Goal: Task Accomplishment & Management: Understand process/instructions

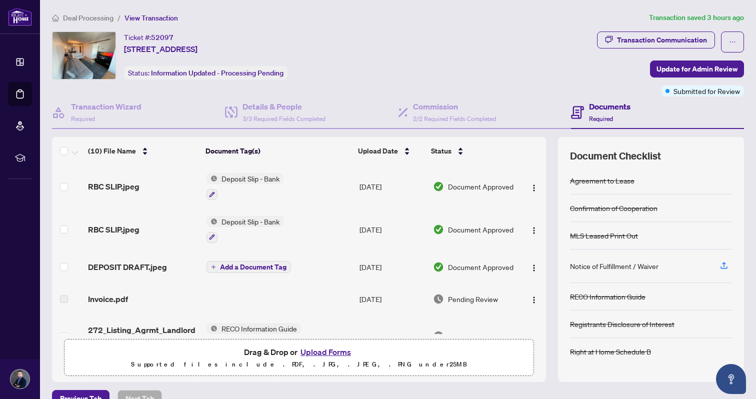
scroll to position [235, 0]
click at [650, 43] on div "Transaction Communication" at bounding box center [662, 40] width 90 height 16
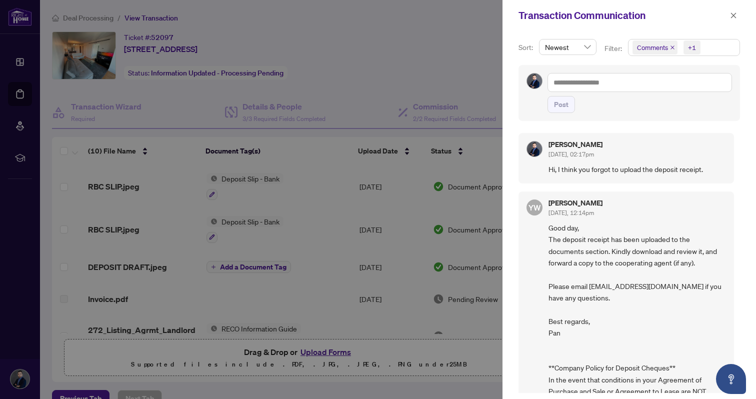
click at [474, 56] on div at bounding box center [378, 199] width 756 height 399
click at [732, 16] on icon "close" at bounding box center [733, 14] width 5 height 5
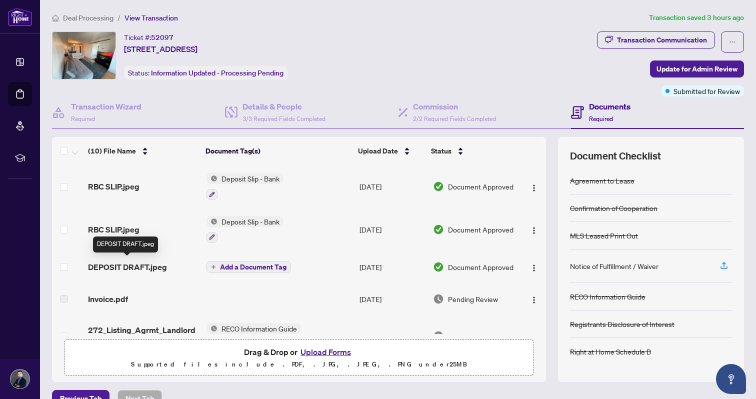
click at [140, 261] on span "DEPOSIT DRAFT.jpeg" at bounding box center [127, 267] width 79 height 12
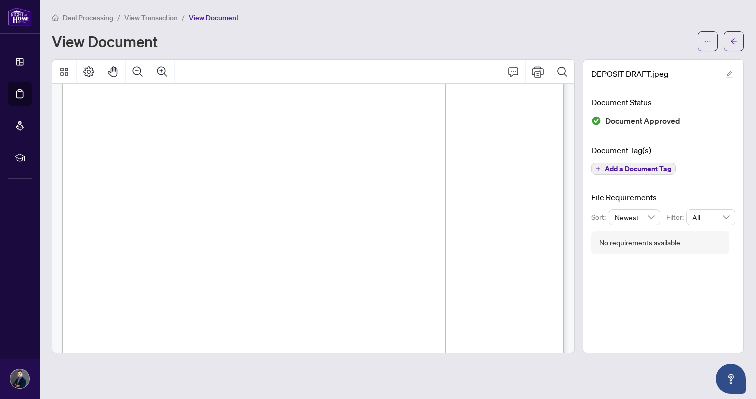
scroll to position [461, 0]
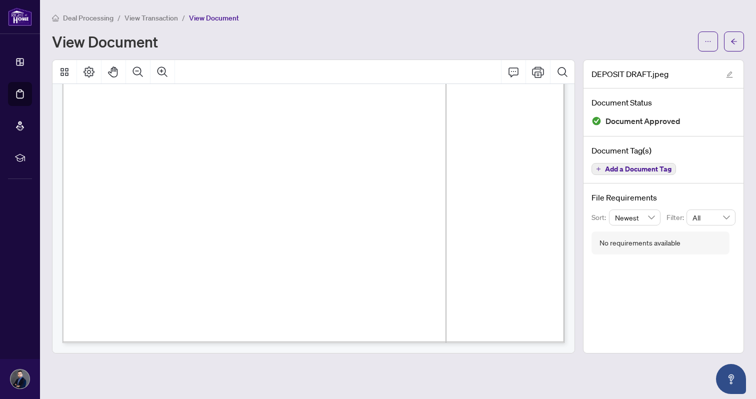
click at [158, 17] on span "View Transaction" at bounding box center [150, 17] width 53 height 9
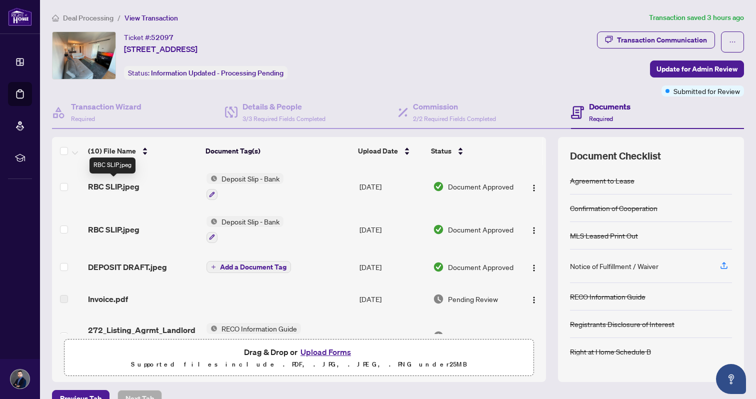
click at [116, 184] on span "RBC SLIP.jpeg" at bounding box center [113, 186] width 51 height 12
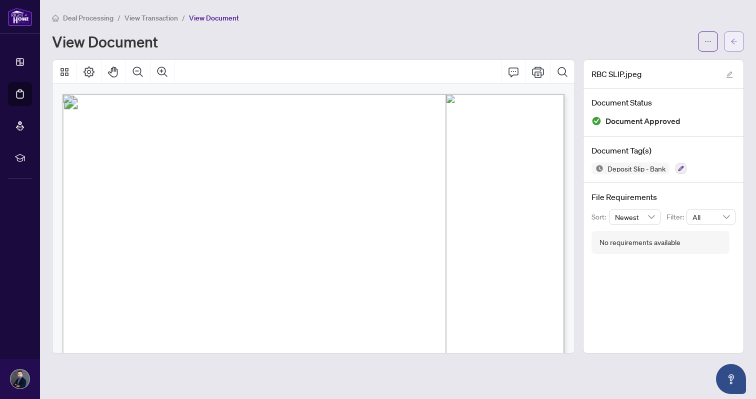
click at [735, 43] on icon "arrow-left" at bounding box center [733, 41] width 7 height 7
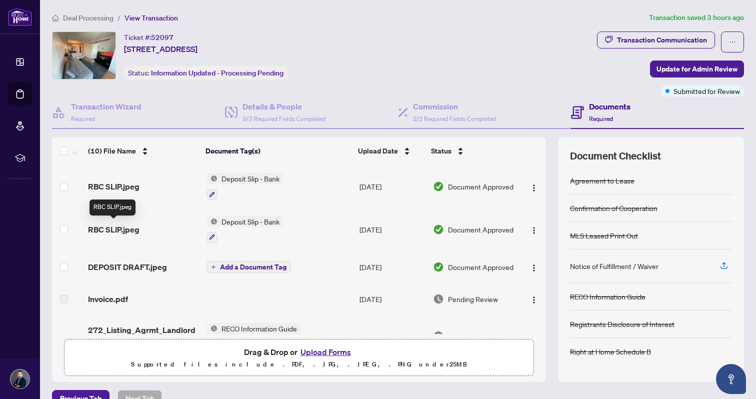
click at [108, 231] on span "RBC SLIP.jpeg" at bounding box center [113, 229] width 51 height 12
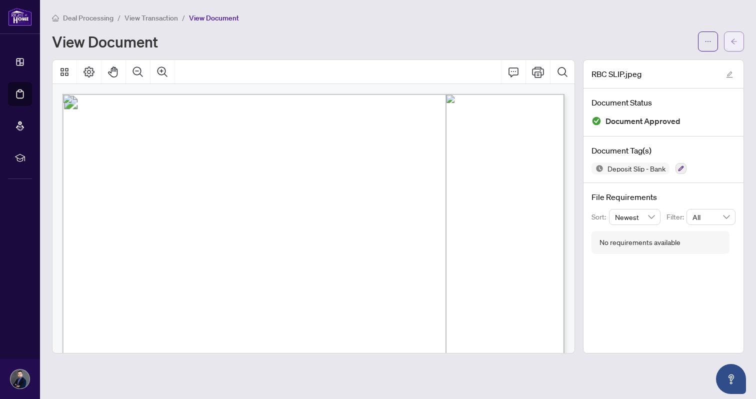
click at [735, 48] on span "button" at bounding box center [733, 41] width 7 height 16
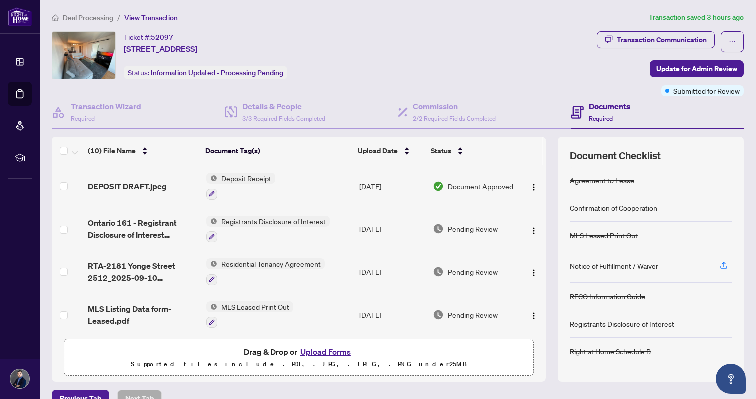
scroll to position [19, 0]
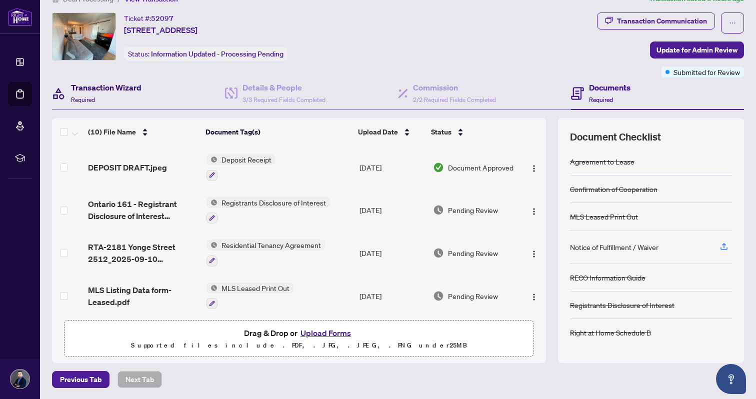
click at [101, 97] on div "Transaction Wizard Required" at bounding box center [106, 92] width 70 height 23
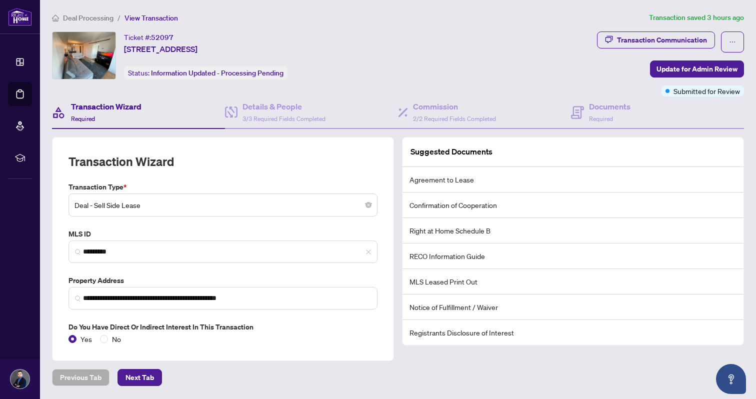
click at [593, 80] on div "Ticket #: 52097 2512-2181 Yonge St #2512, Toronto, Ontario M4S 3H7, Canada Stat…" at bounding box center [322, 63] width 545 height 65
click at [599, 112] on div "Documents Required" at bounding box center [609, 111] width 41 height 23
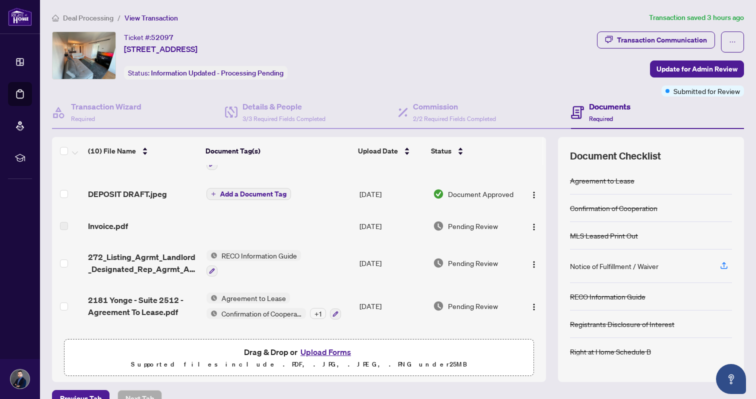
scroll to position [172, 0]
